Goal: Book appointment/travel/reservation

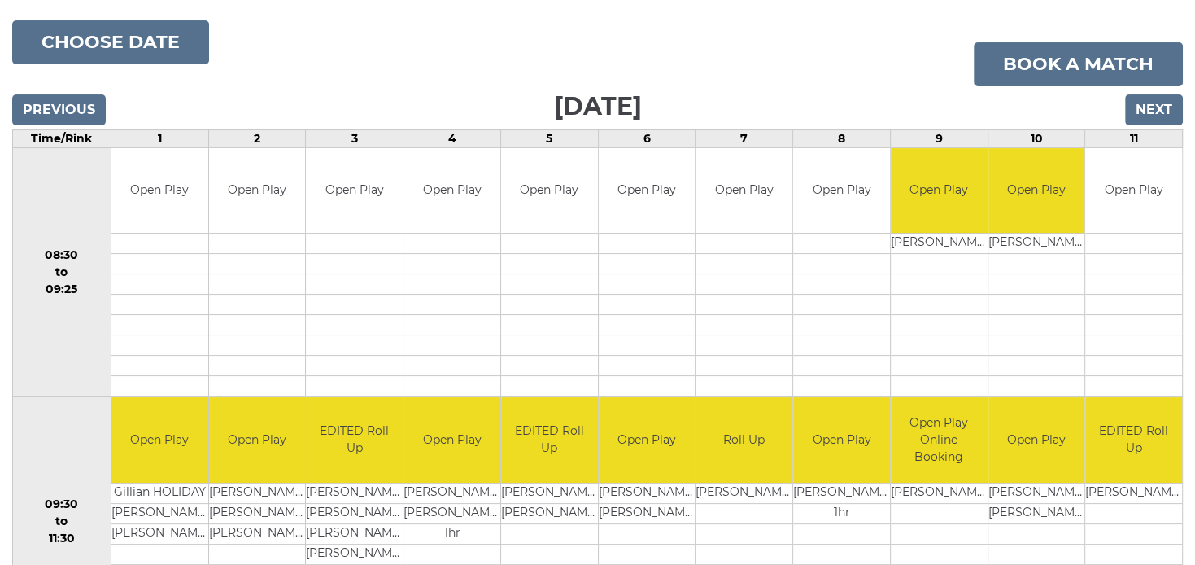
scroll to position [229, 0]
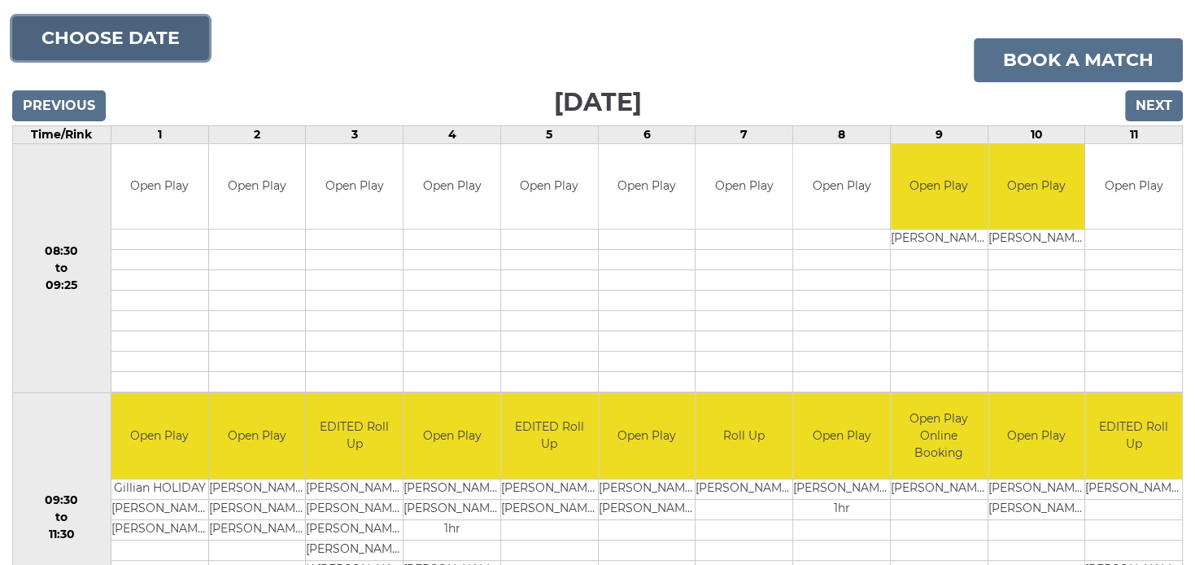
click at [135, 47] on button "Choose date" at bounding box center [110, 38] width 197 height 44
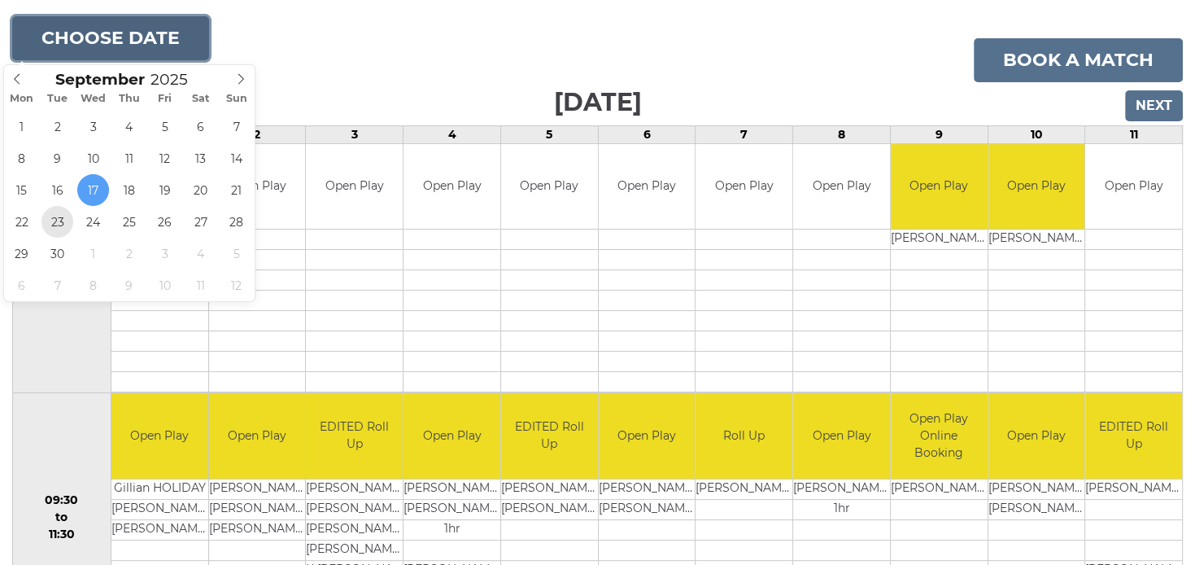
type input "2025-09-23"
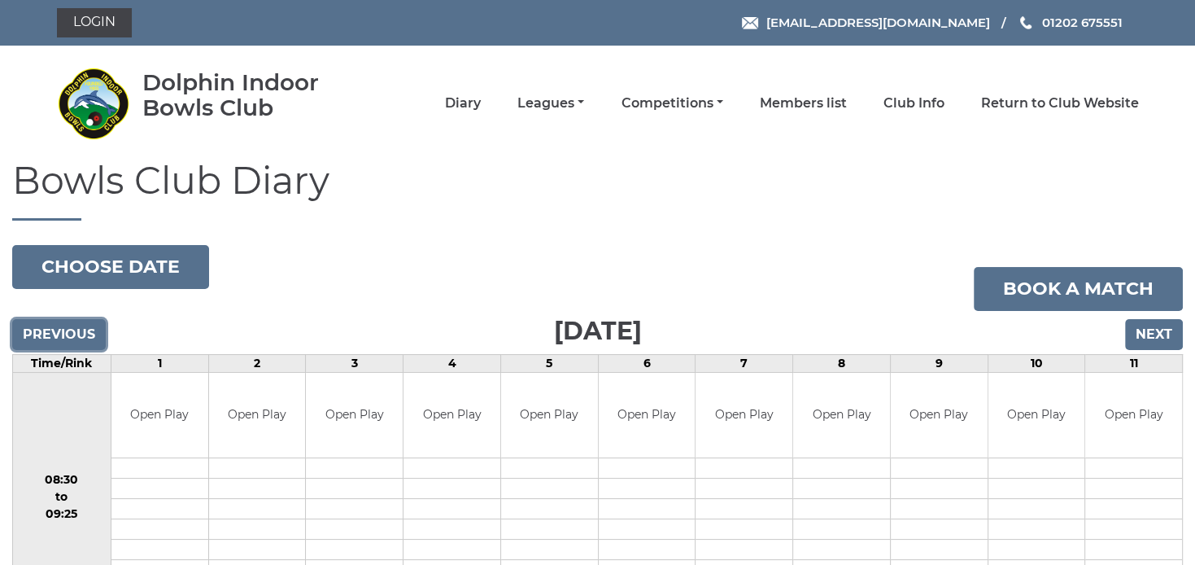
click at [67, 334] on input "Previous" at bounding box center [59, 334] width 94 height 31
click at [1154, 330] on input "Next" at bounding box center [1152, 334] width 58 height 31
click at [1134, 335] on input "Next" at bounding box center [1152, 334] width 58 height 31
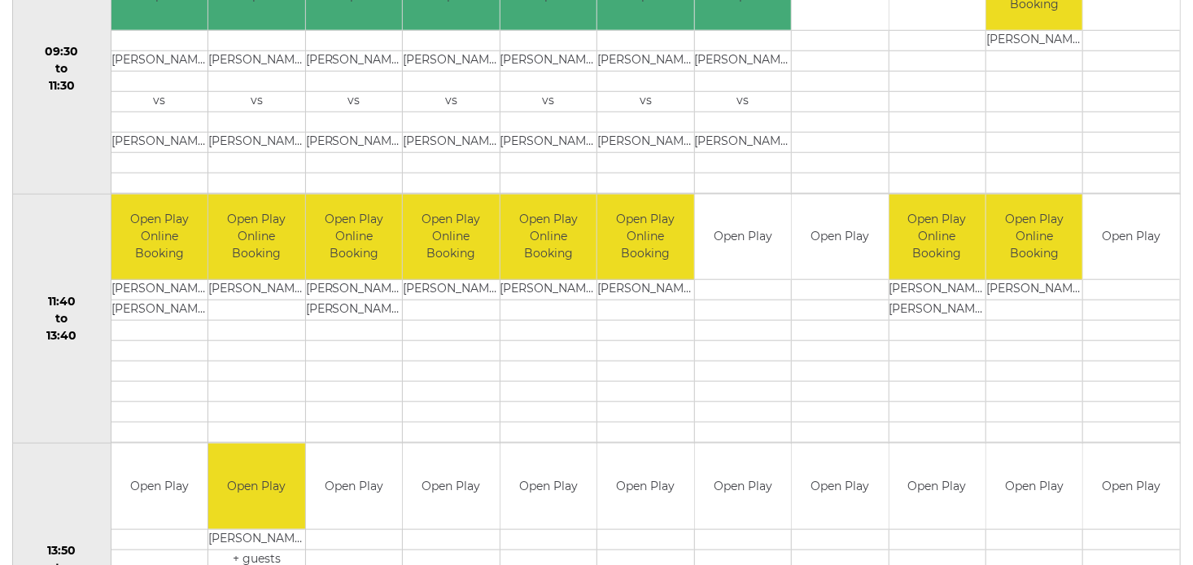
scroll to position [218, 0]
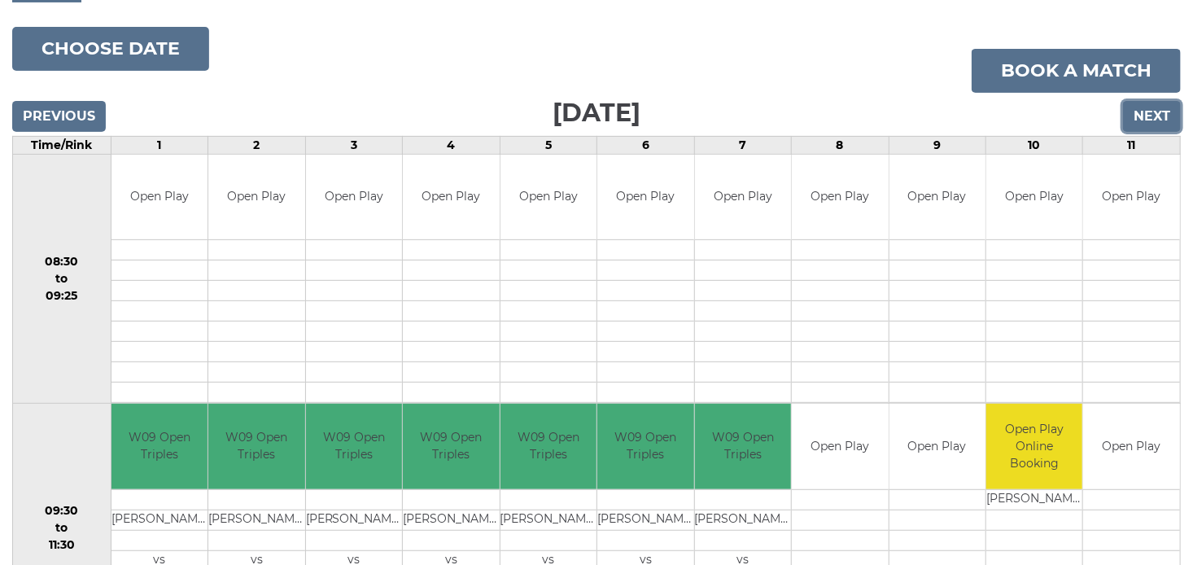
click at [1160, 110] on input "Next" at bounding box center [1152, 116] width 58 height 31
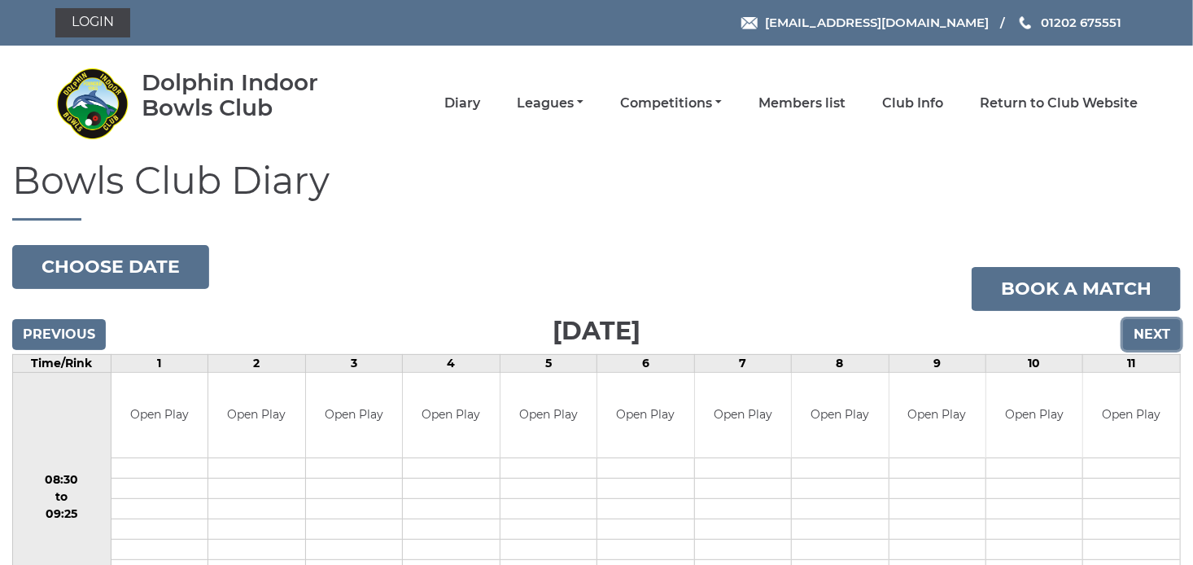
click at [1157, 333] on input "Next" at bounding box center [1152, 334] width 58 height 31
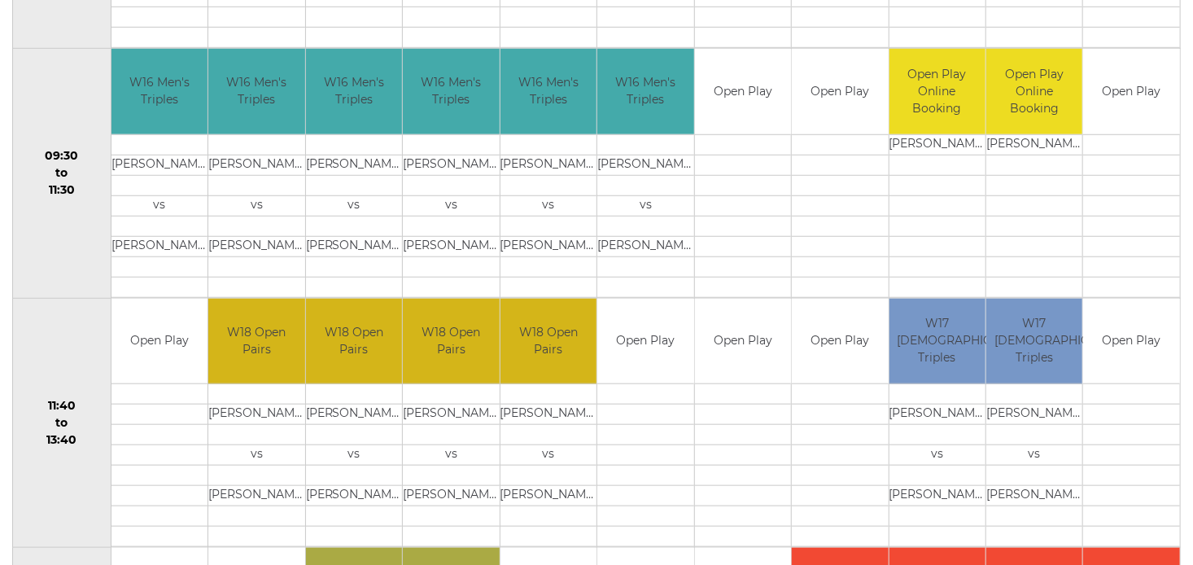
scroll to position [229, 0]
